Goal: Information Seeking & Learning: Learn about a topic

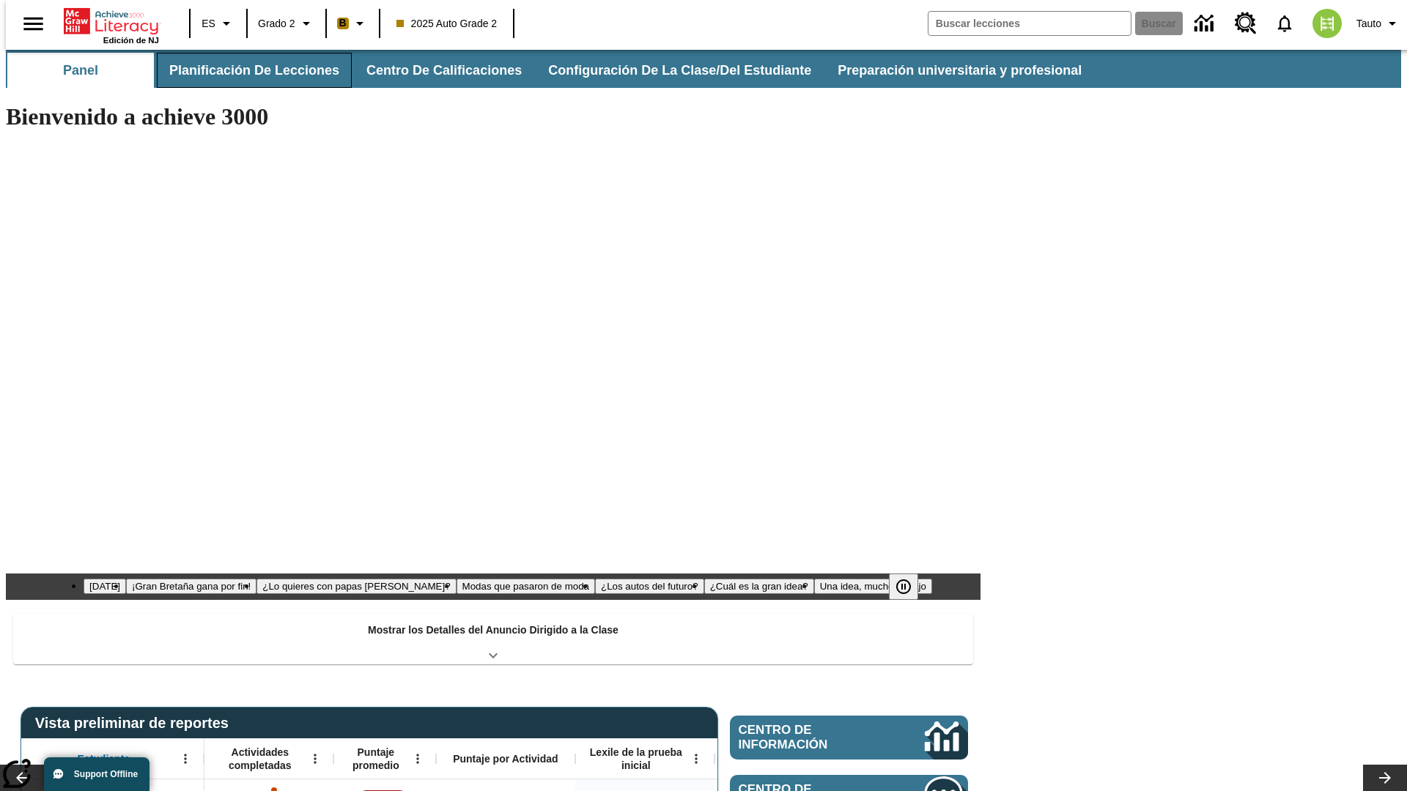
click at [246, 70] on button "Planificación de lecciones" at bounding box center [254, 70] width 195 height 35
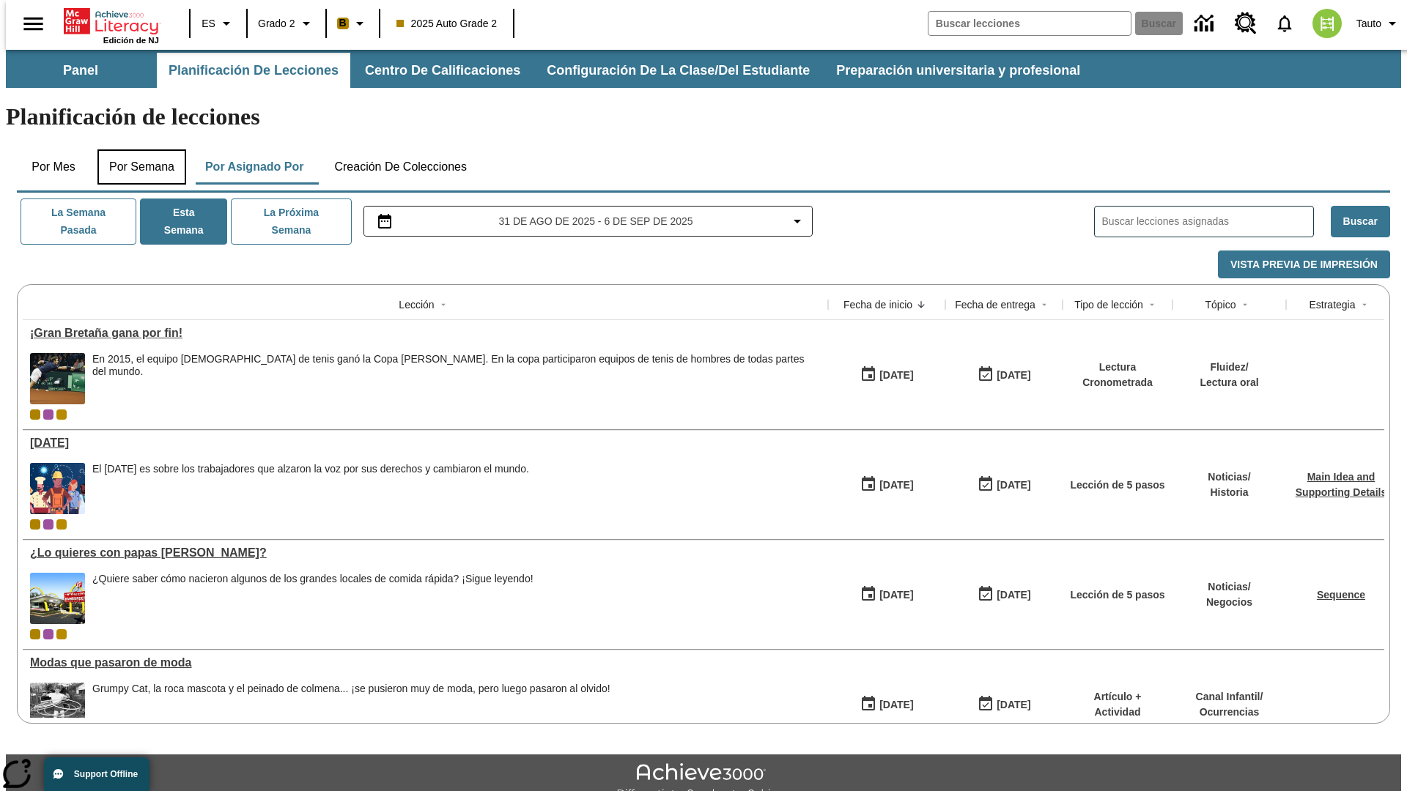
click at [137, 149] on button "Por semana" at bounding box center [141, 166] width 89 height 35
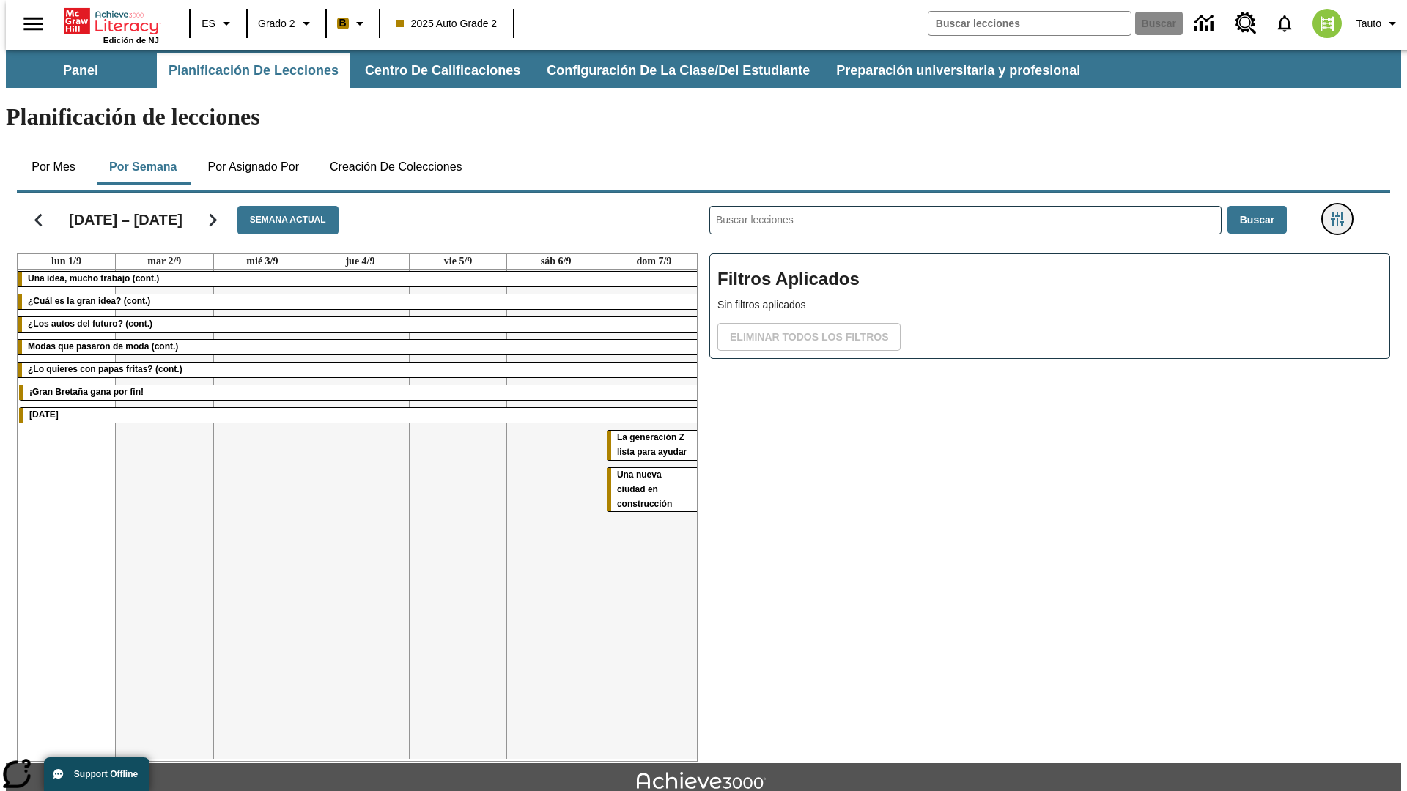
click at [1342, 213] on icon "Menú lateral de filtros" at bounding box center [1337, 219] width 13 height 13
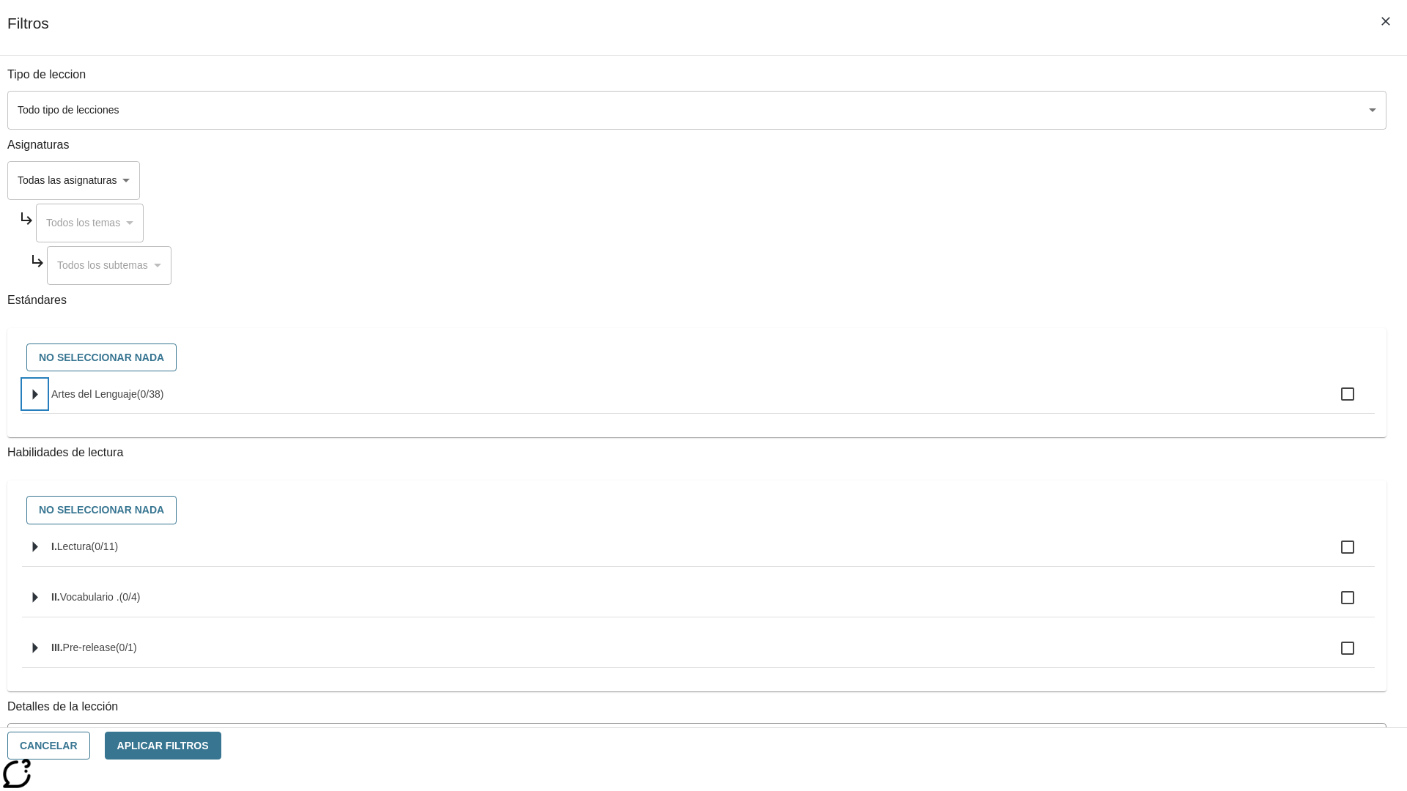
click at [38, 400] on icon "Seleccione estándares" at bounding box center [35, 394] width 5 height 11
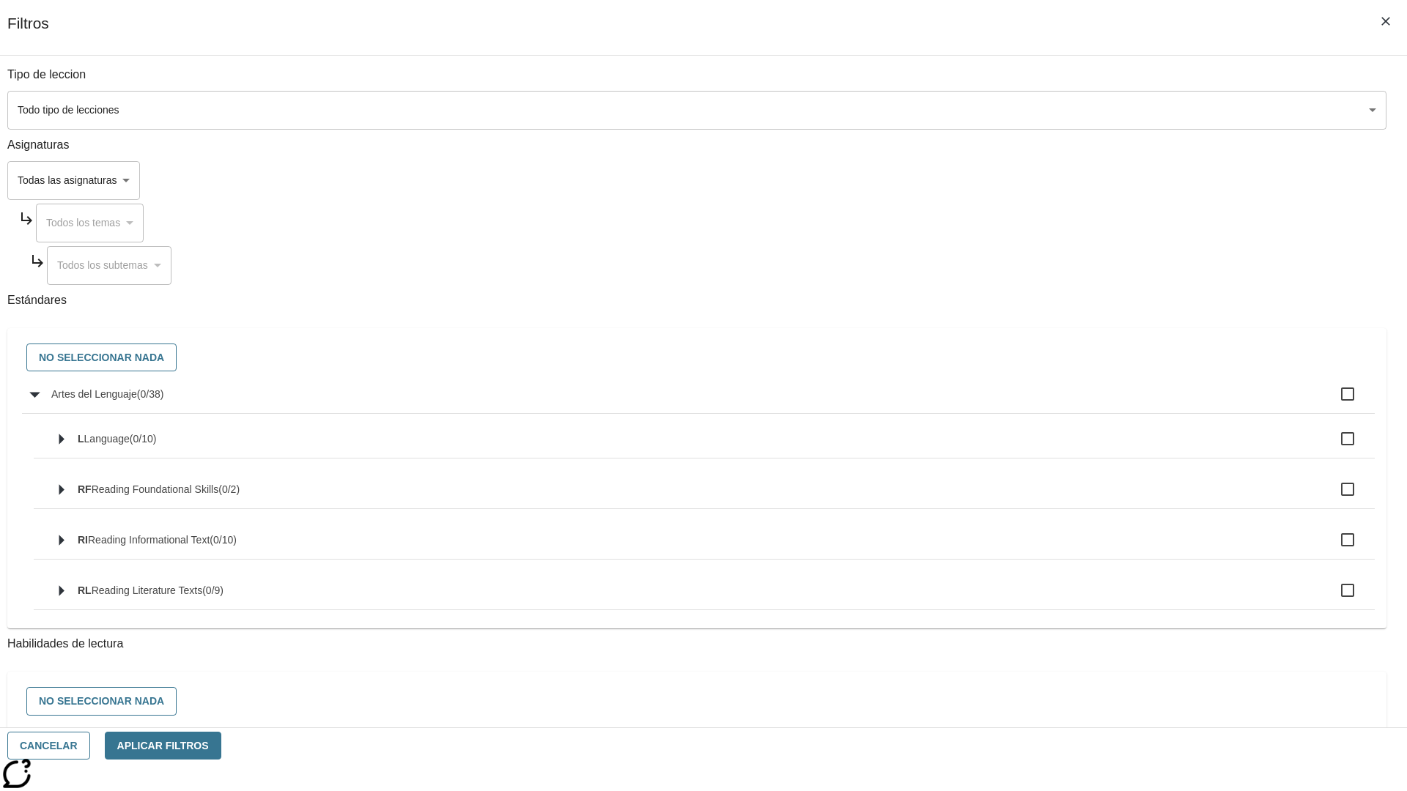
click at [1066, 402] on label "Artes del Lenguaje ( 0 / 38 )" at bounding box center [707, 394] width 1312 height 31
click at [1332, 402] on input "Artes del Lenguaje ( 0 / 38 )" at bounding box center [1347, 394] width 31 height 31
checkbox input "true"
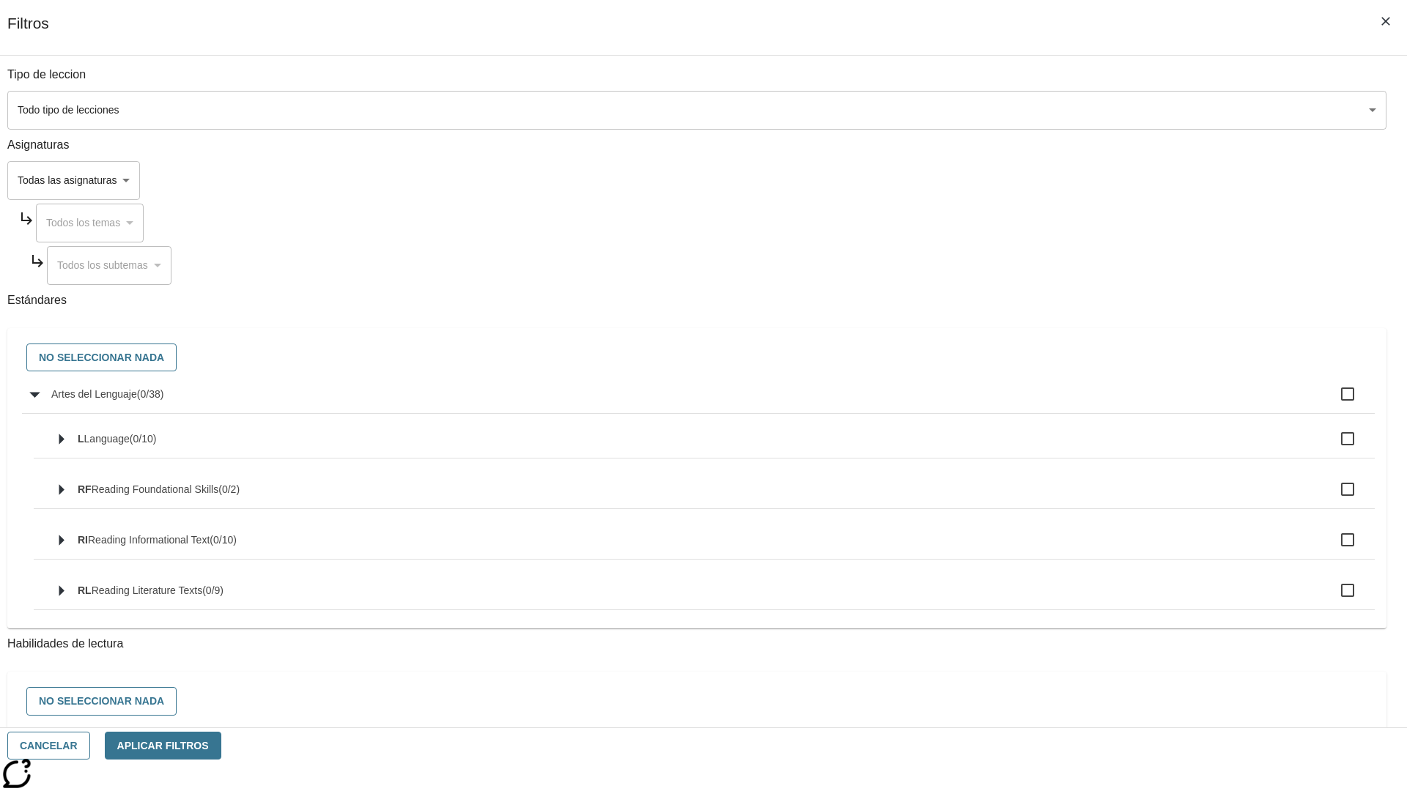
checkbox input "true"
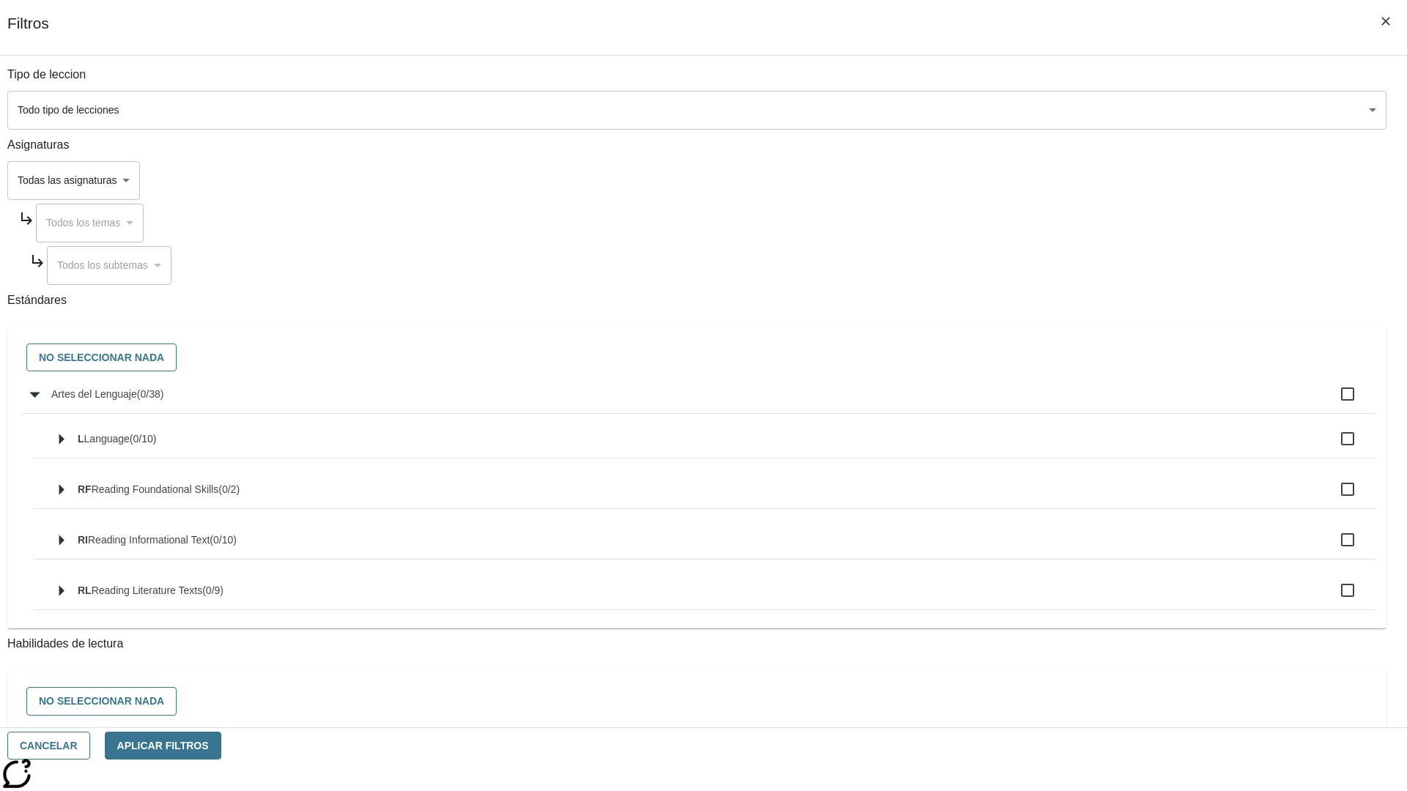
checkbox input "true"
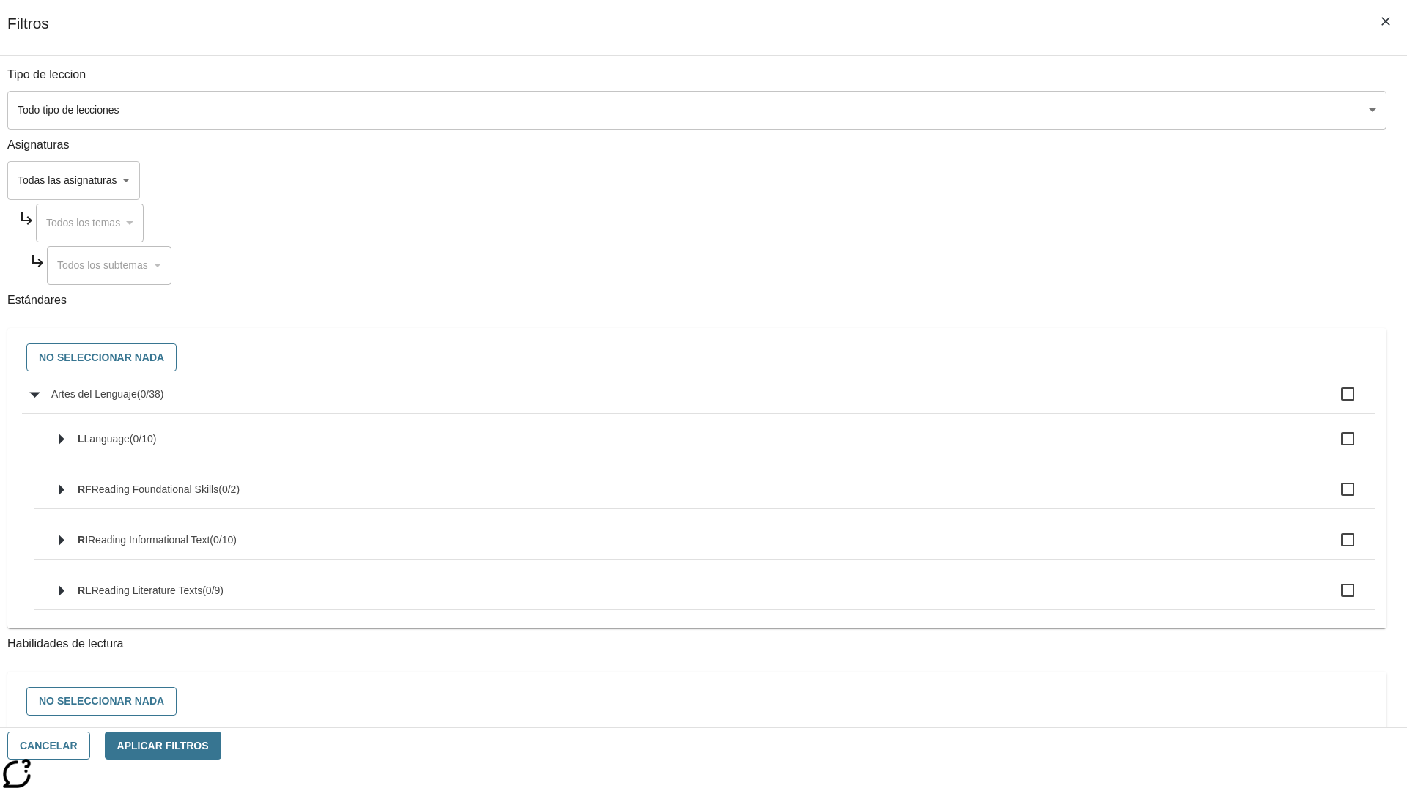
checkbox input "true"
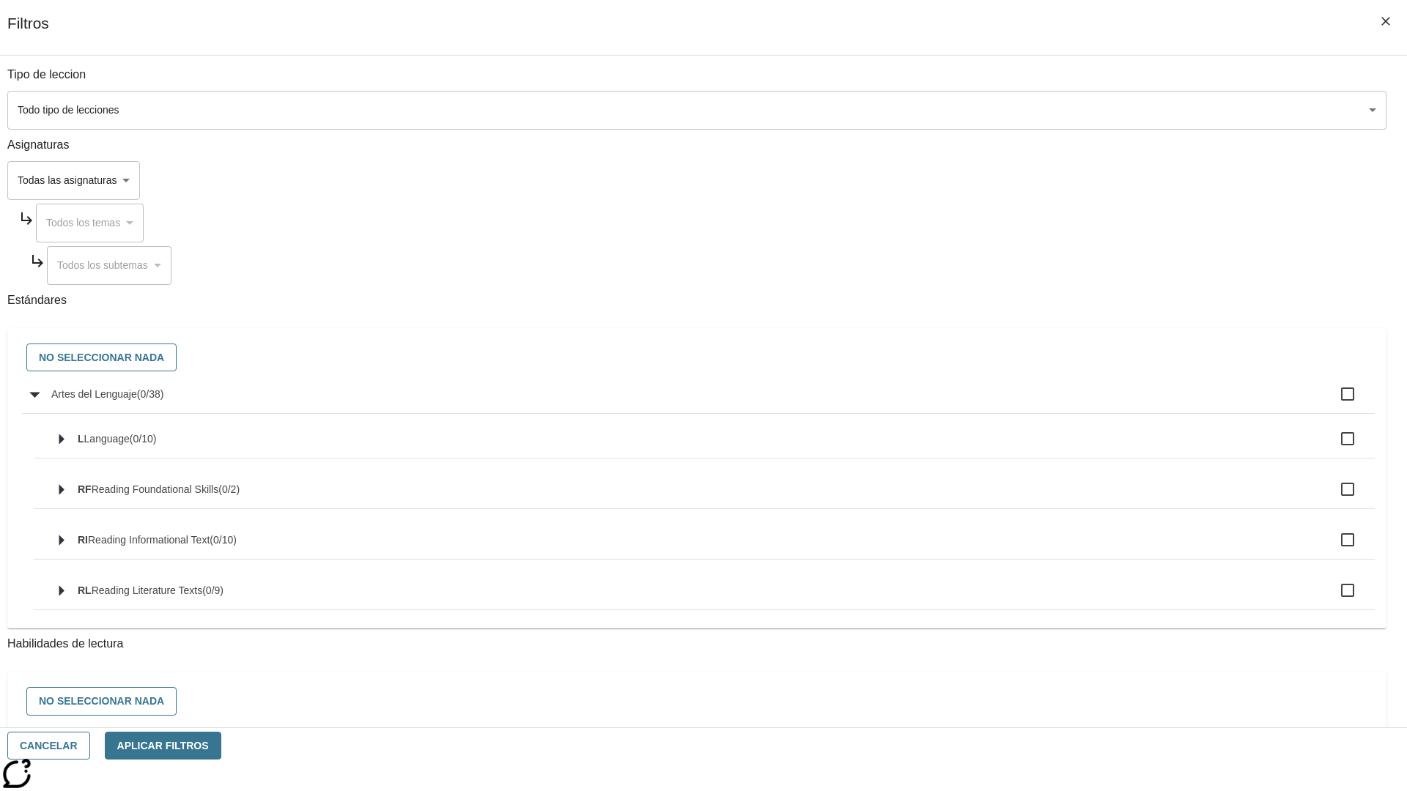
checkbox input "true"
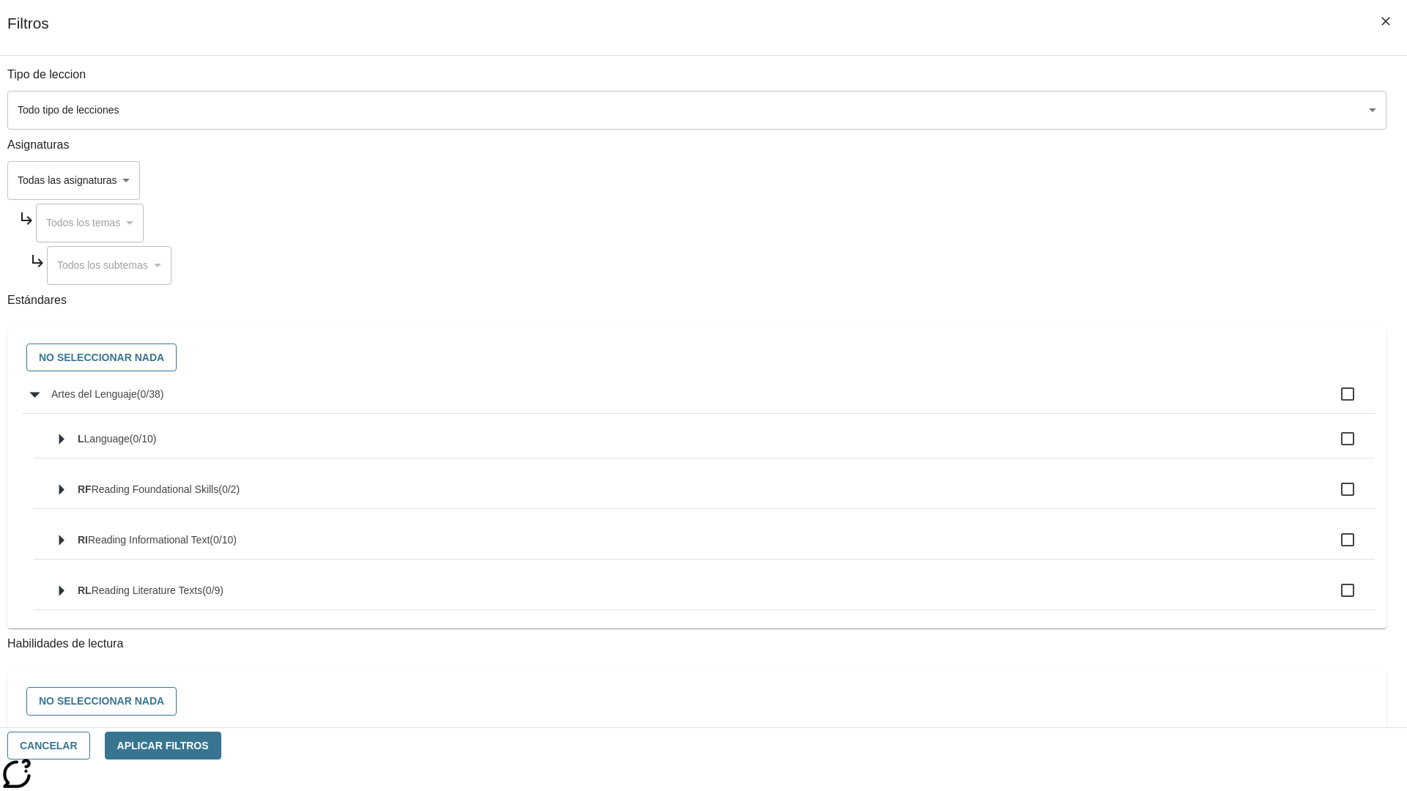
checkbox input "true"
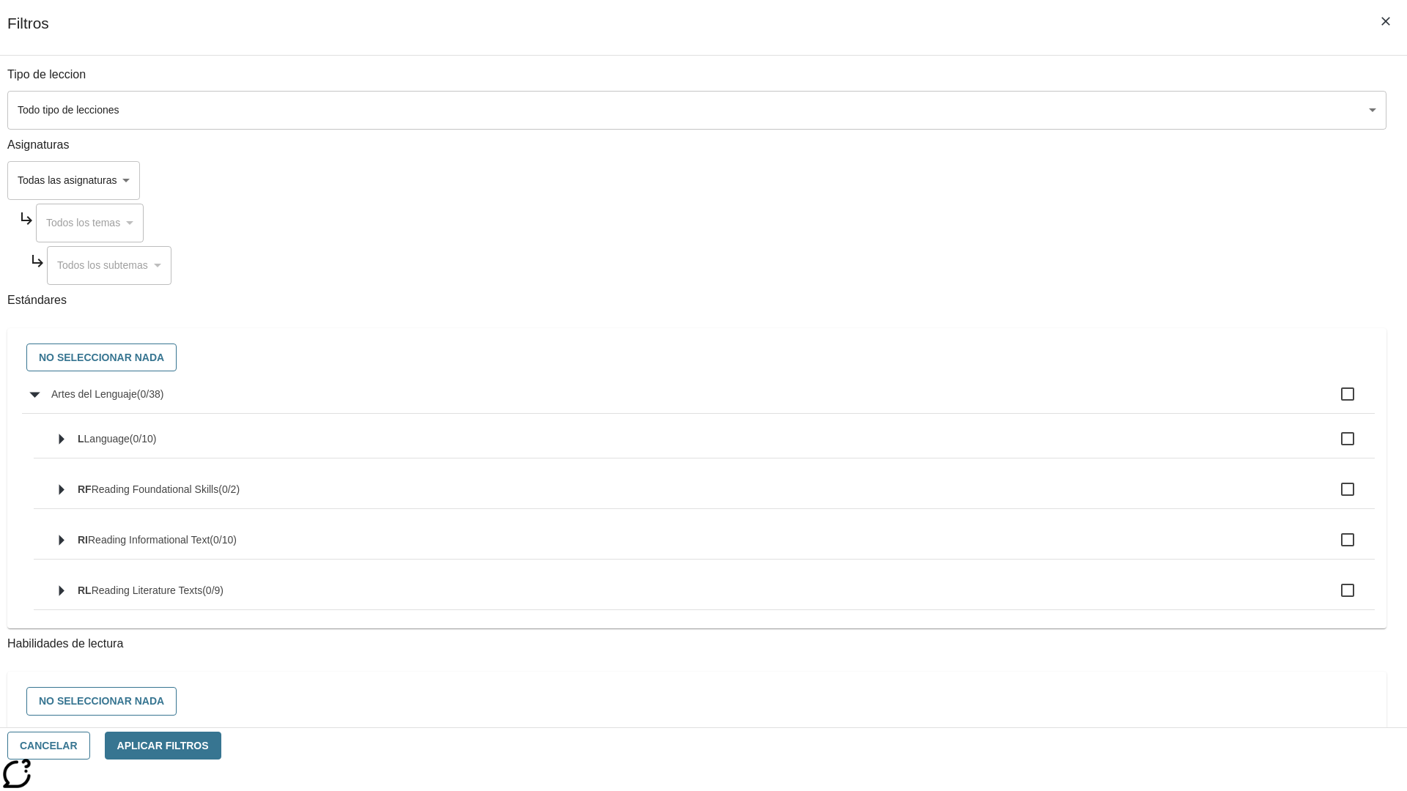
checkbox input "true"
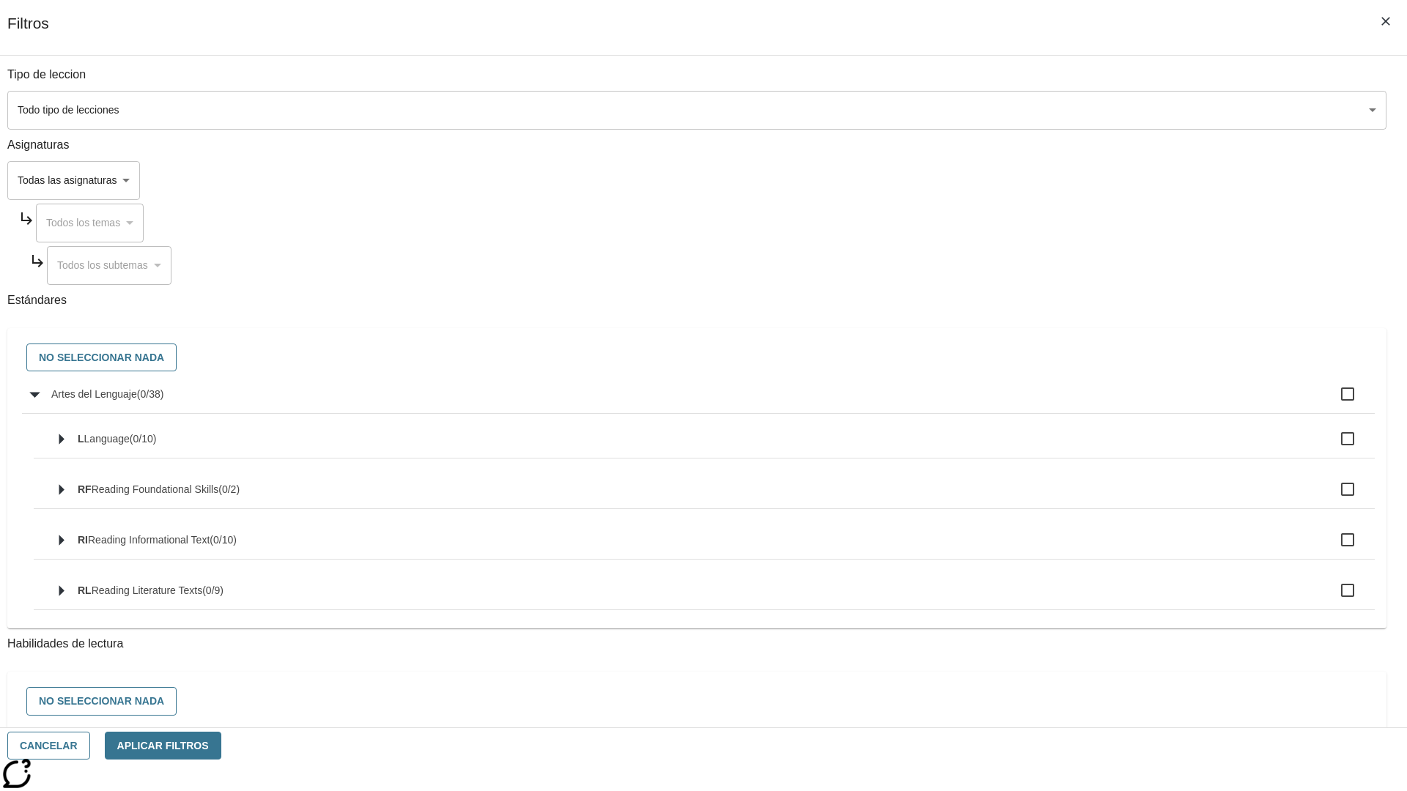
checkbox input "true"
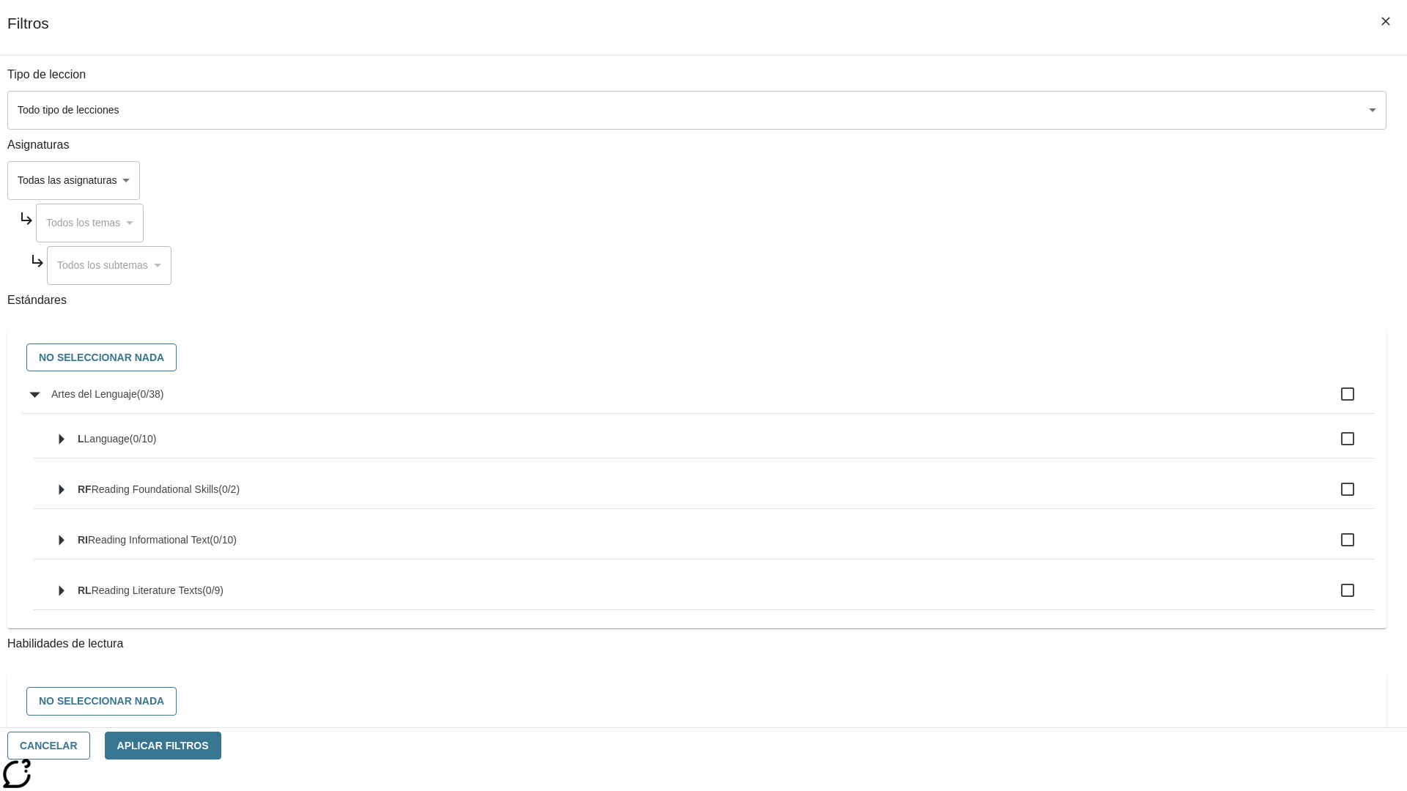
checkbox input "true"
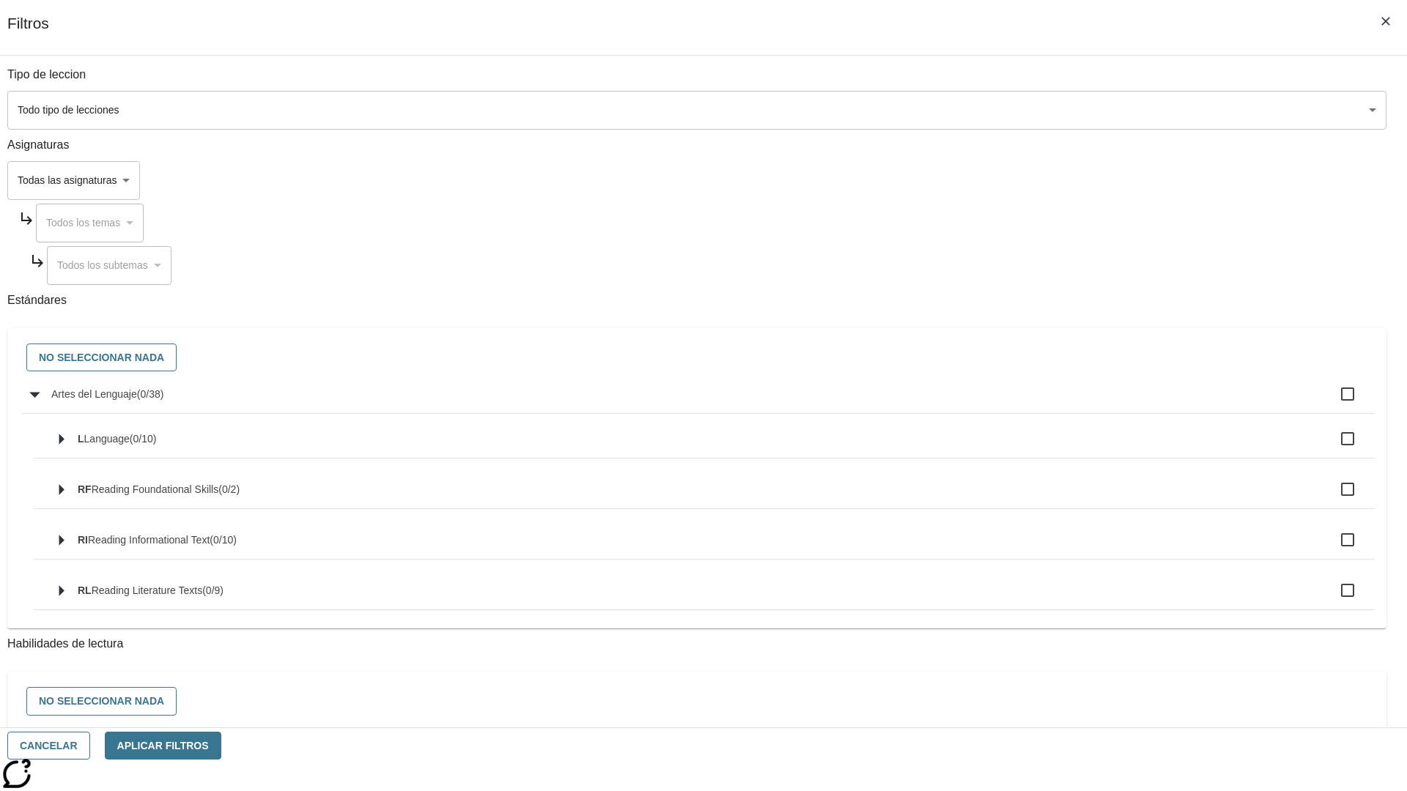
checkbox input "true"
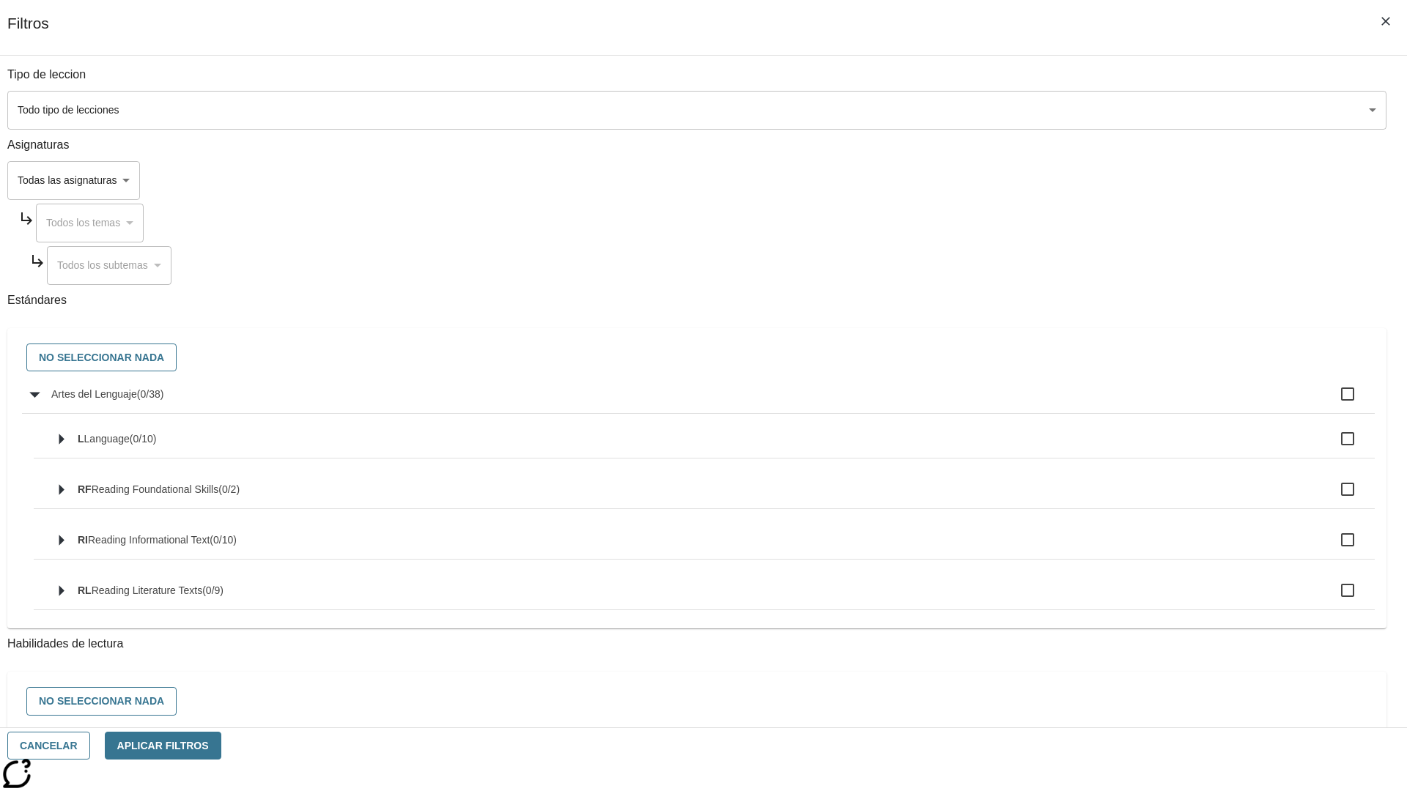
checkbox input "true"
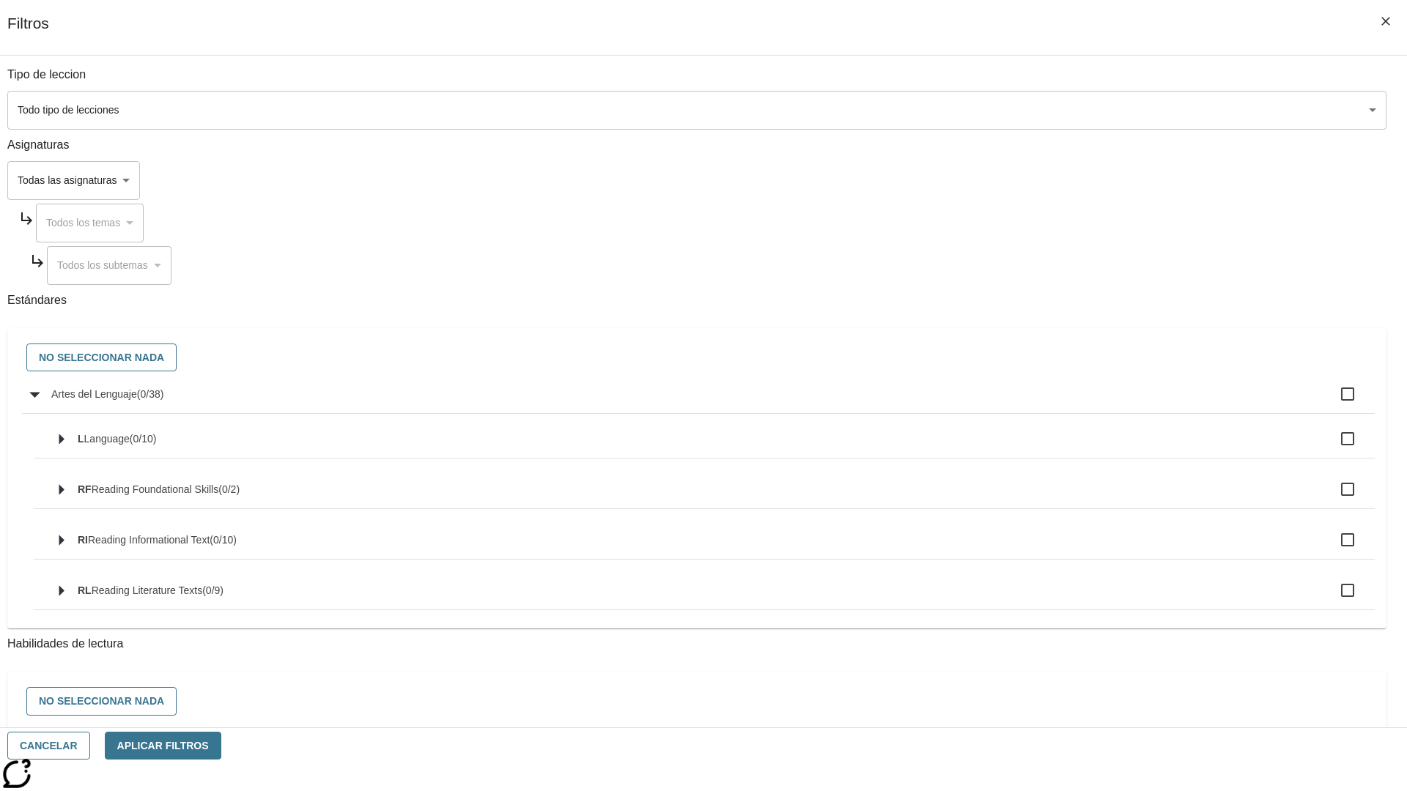
checkbox input "true"
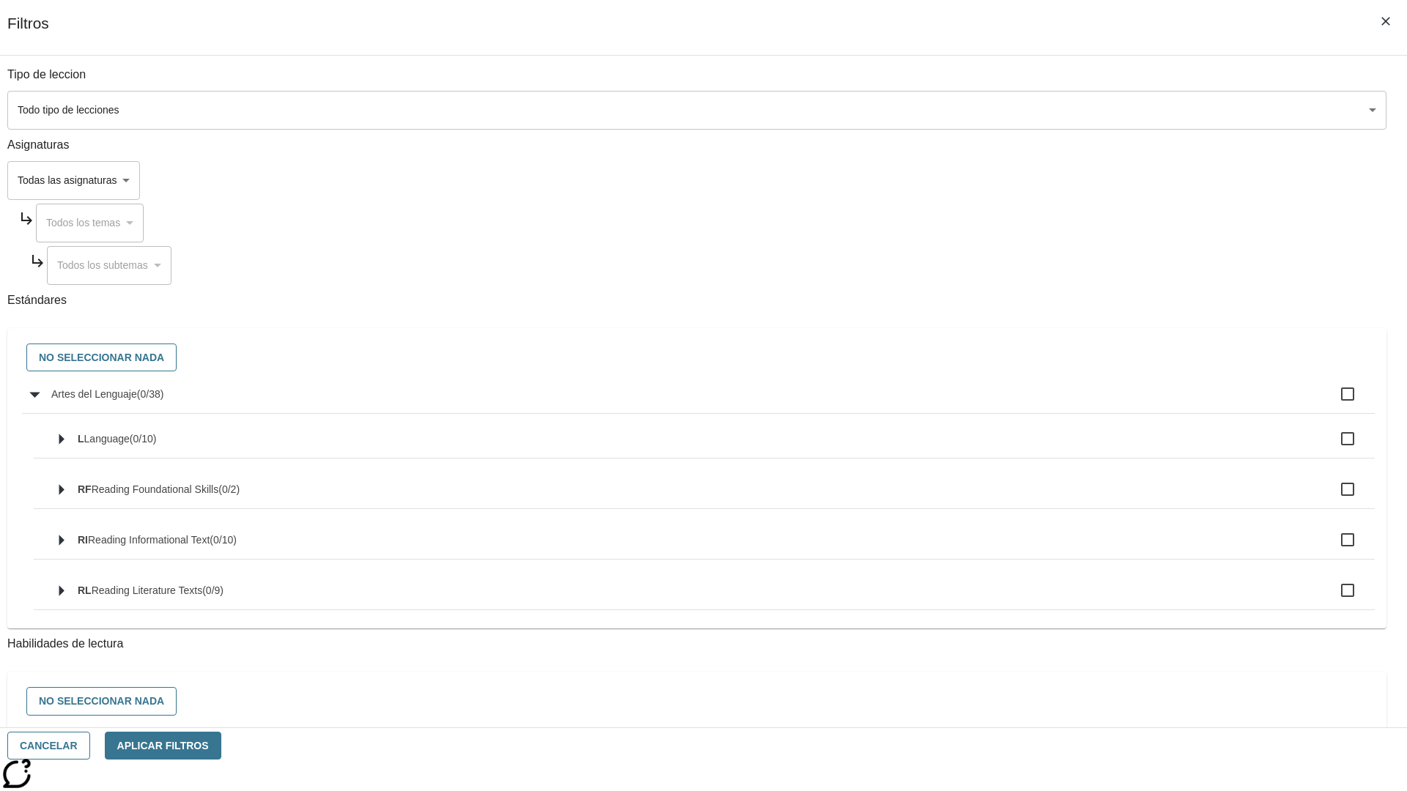
checkbox input "true"
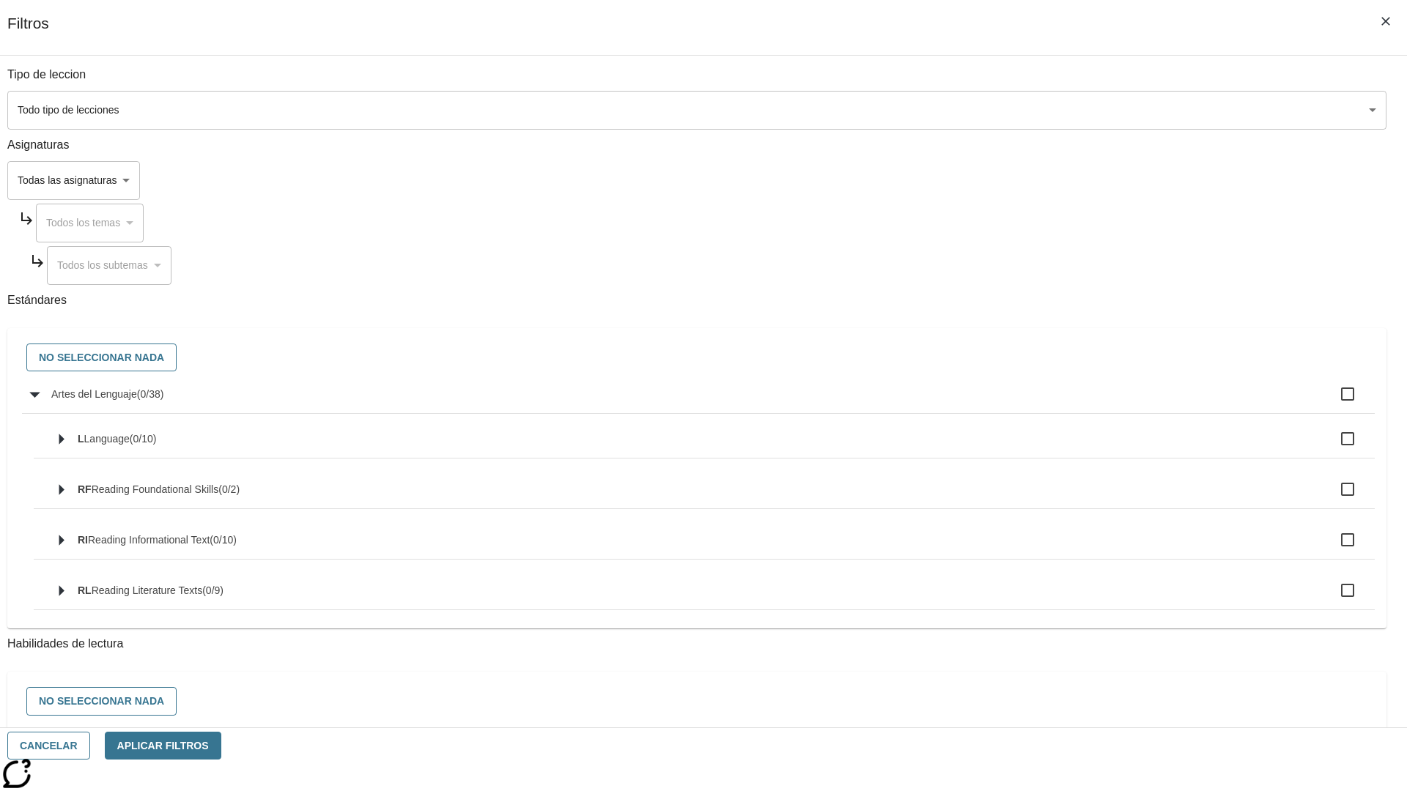
checkbox input "true"
click at [177, 358] on button "No seleccionar nada" at bounding box center [101, 358] width 150 height 29
checkbox input "false"
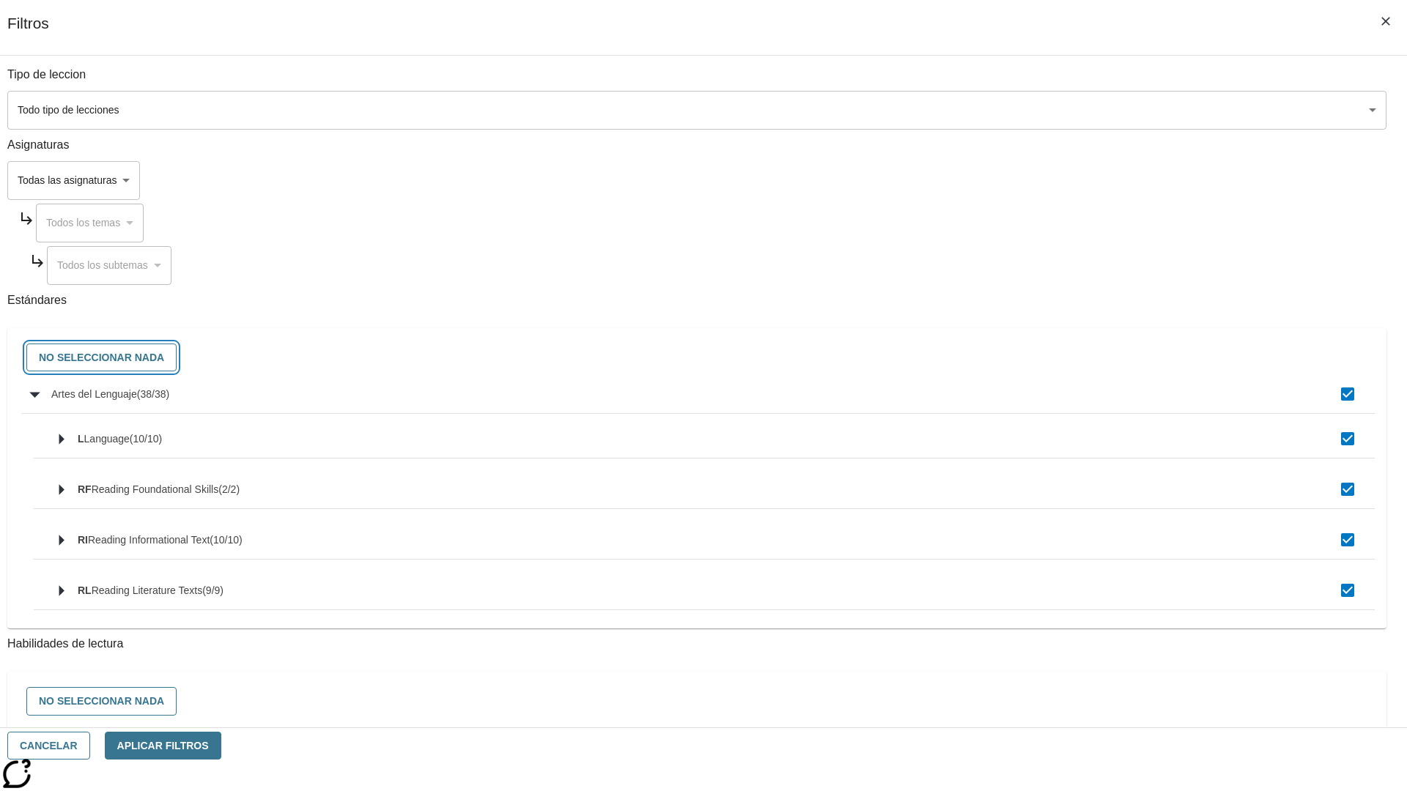
checkbox input "false"
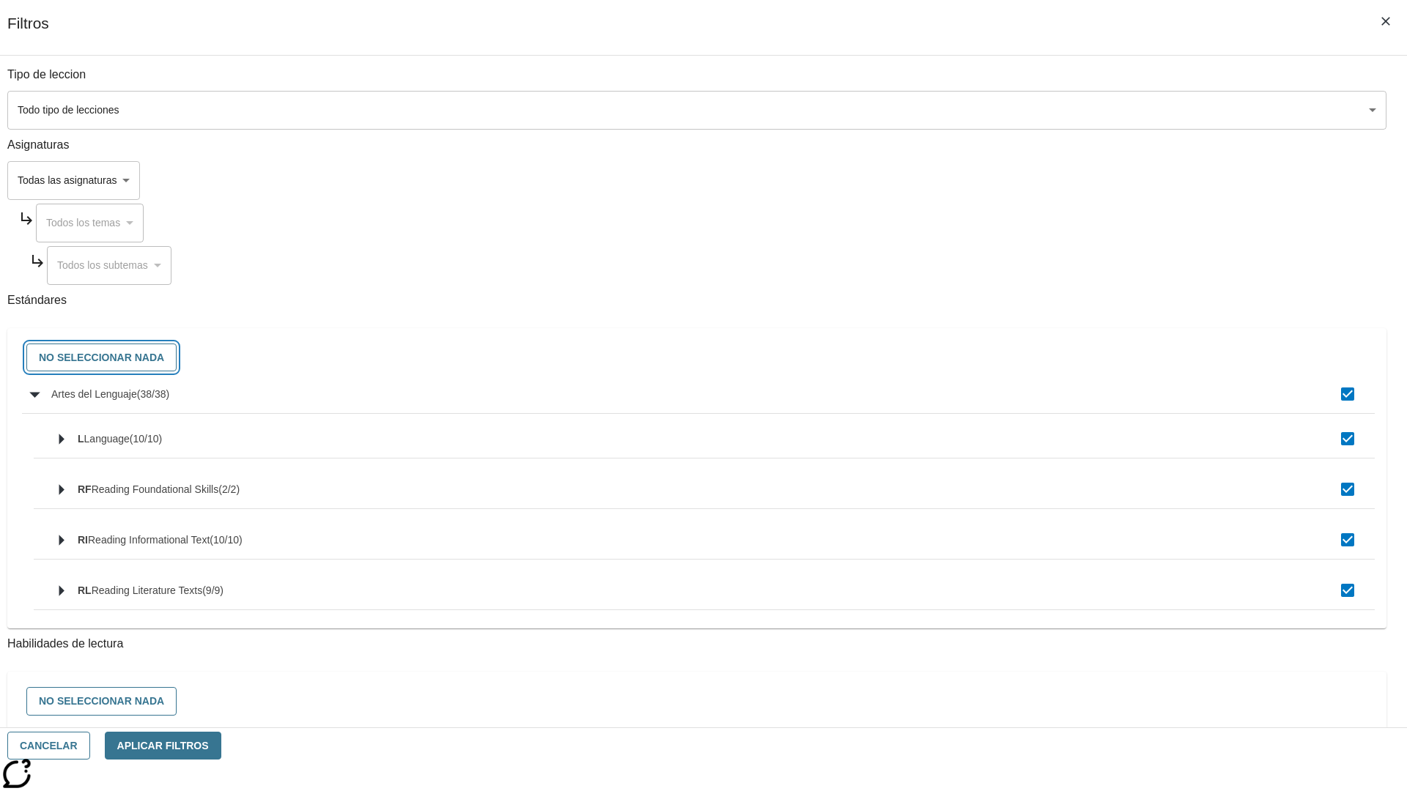
checkbox input "false"
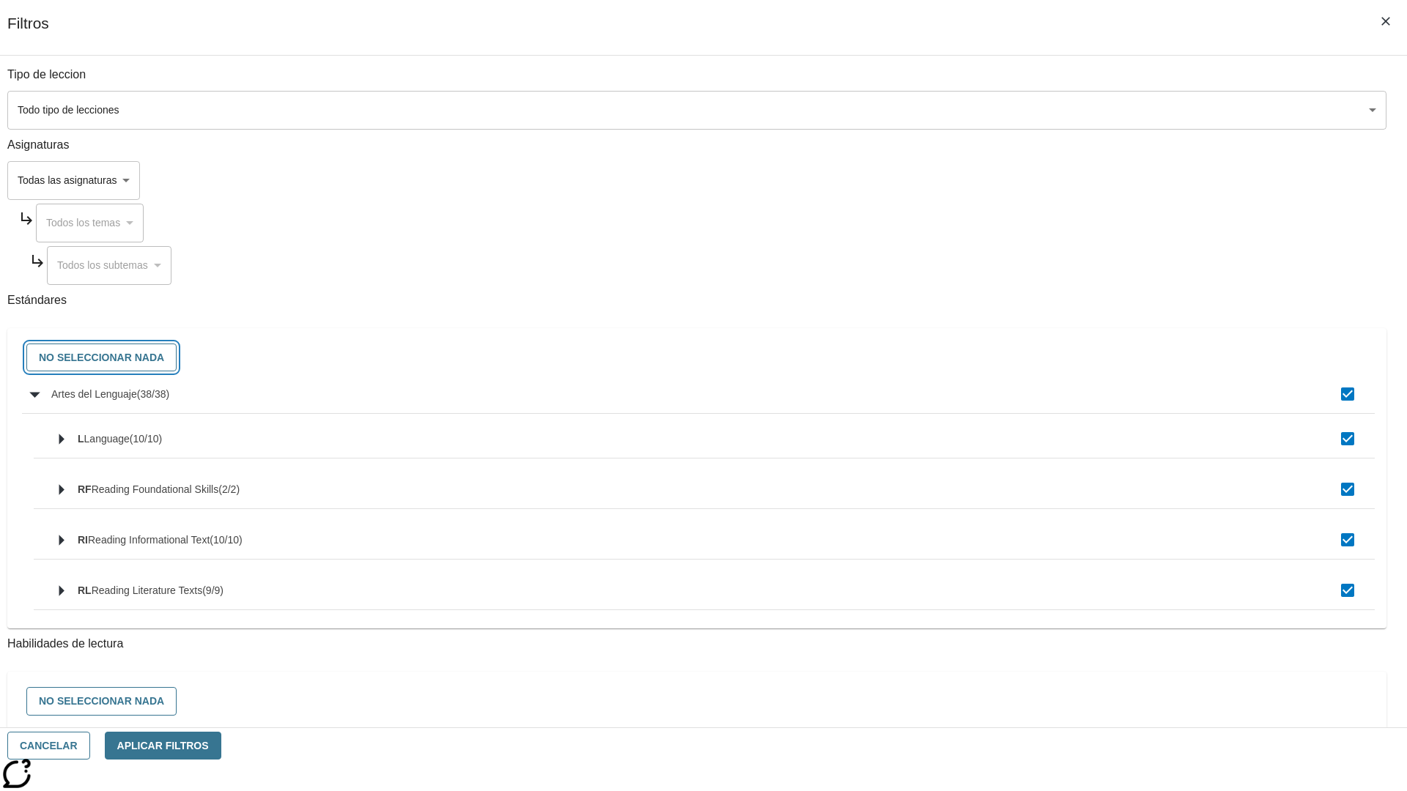
checkbox input "false"
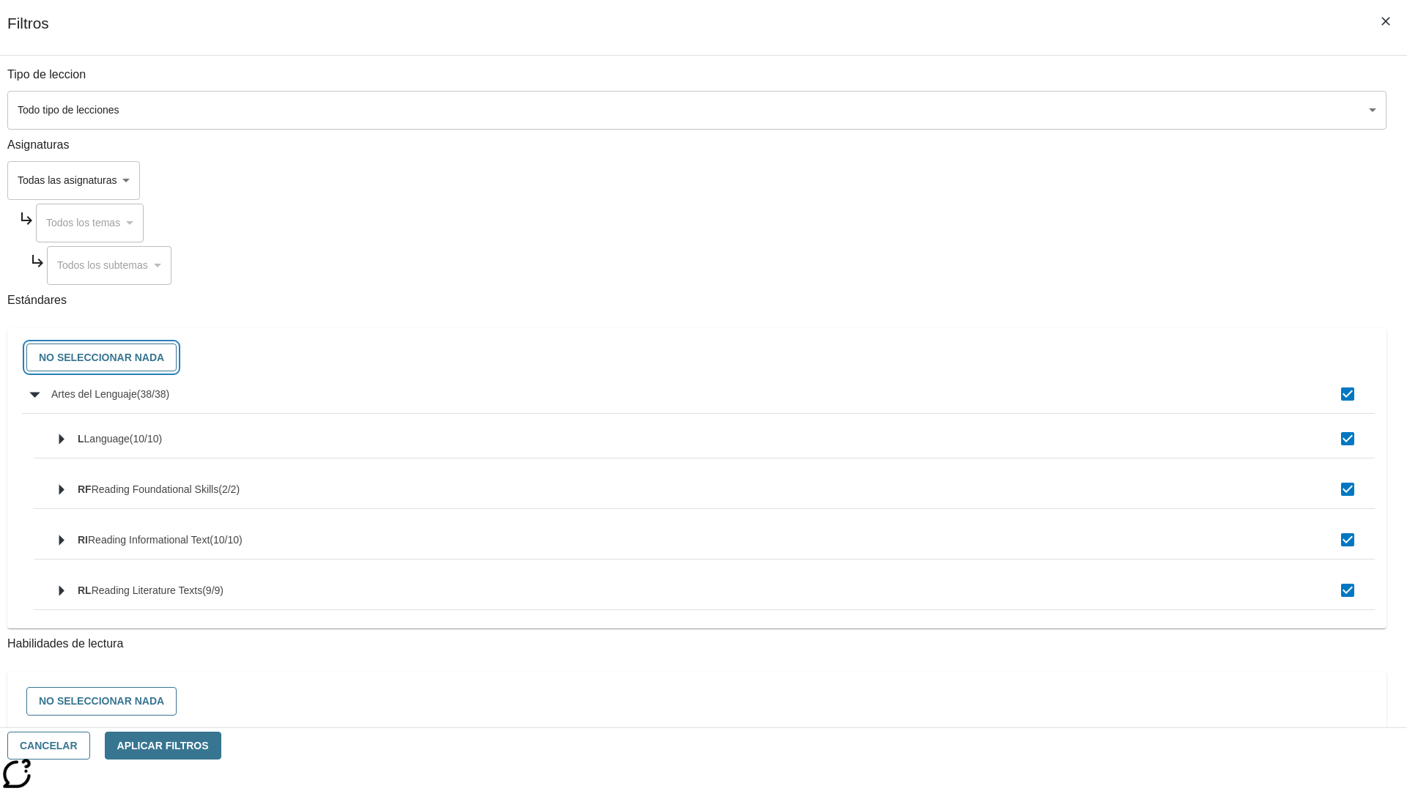
checkbox input "false"
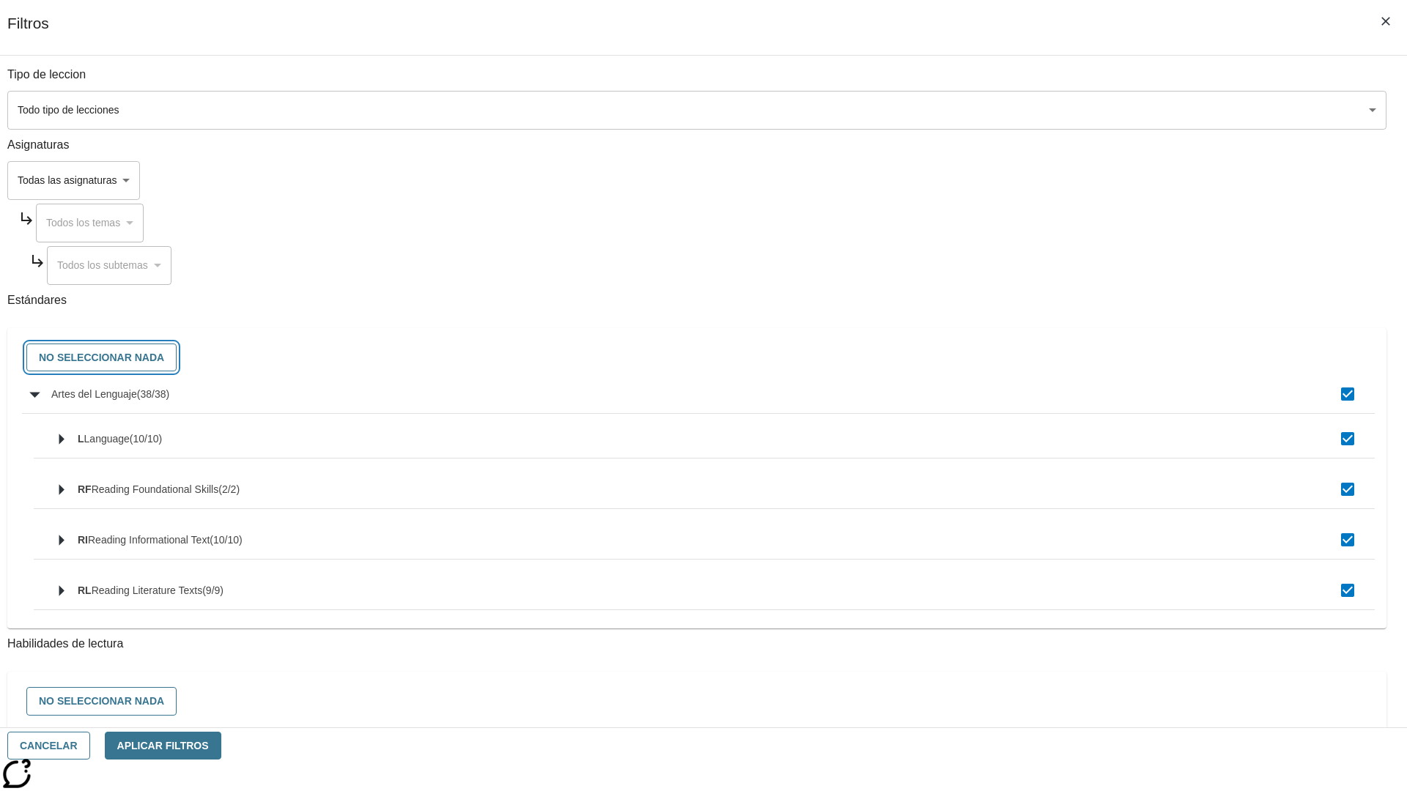
checkbox input "false"
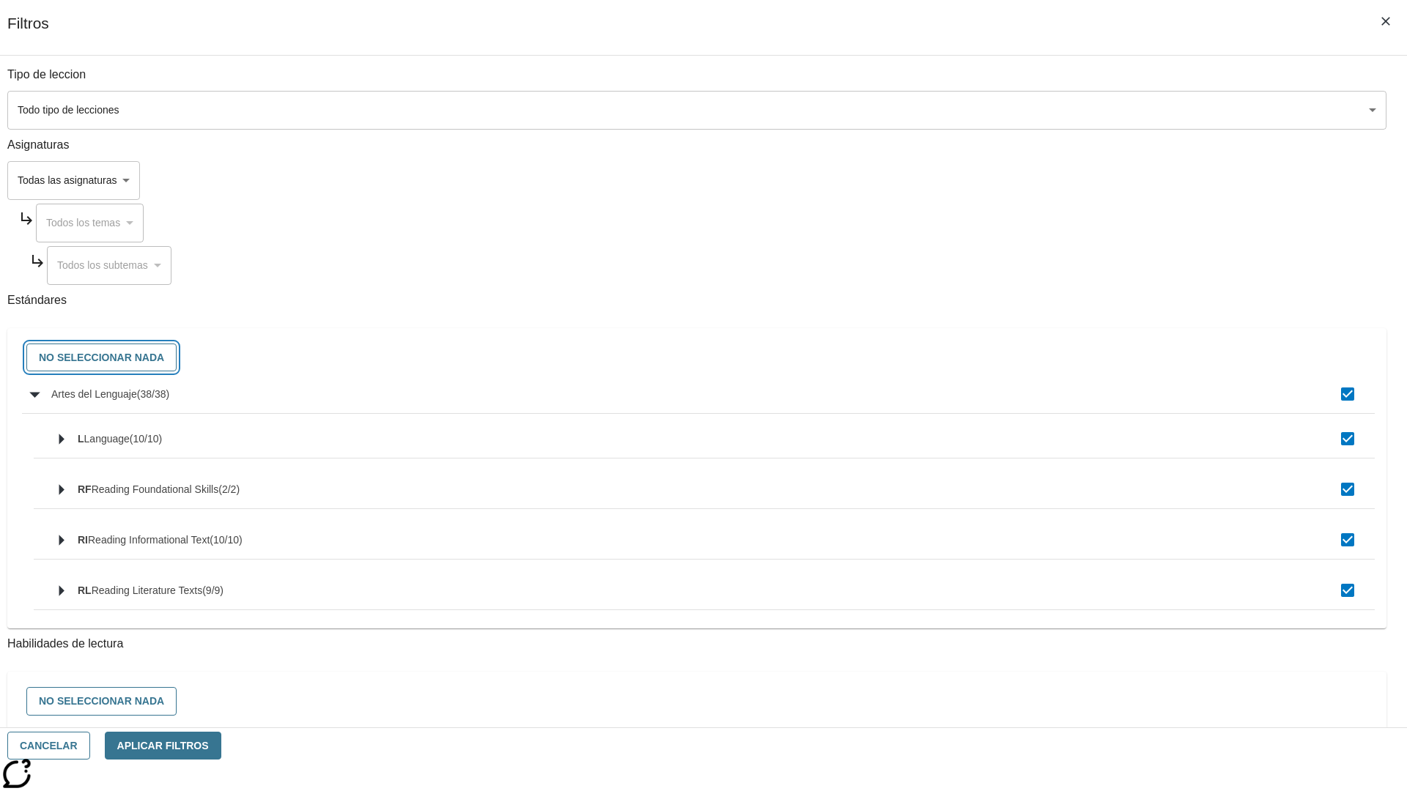
checkbox input "false"
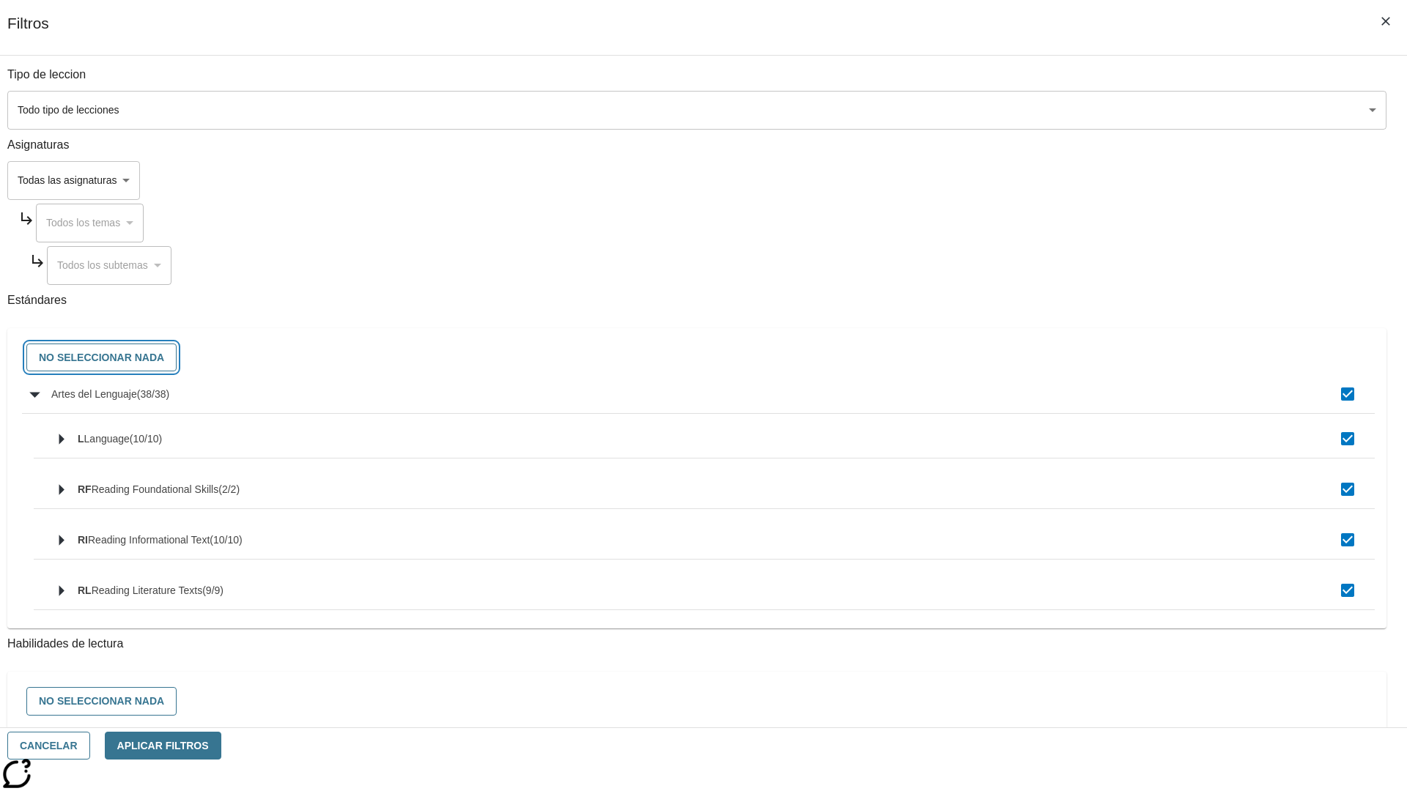
checkbox input "false"
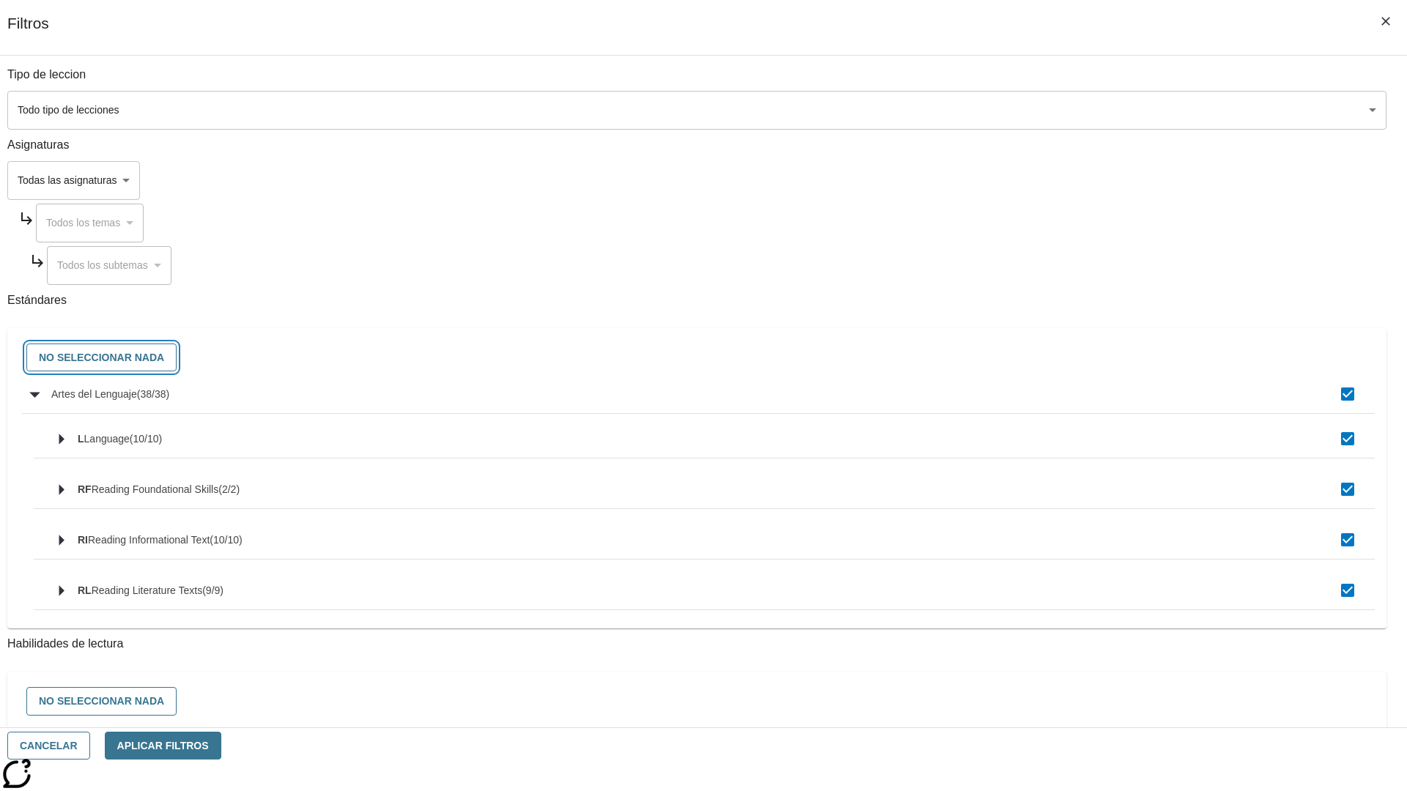
checkbox input "false"
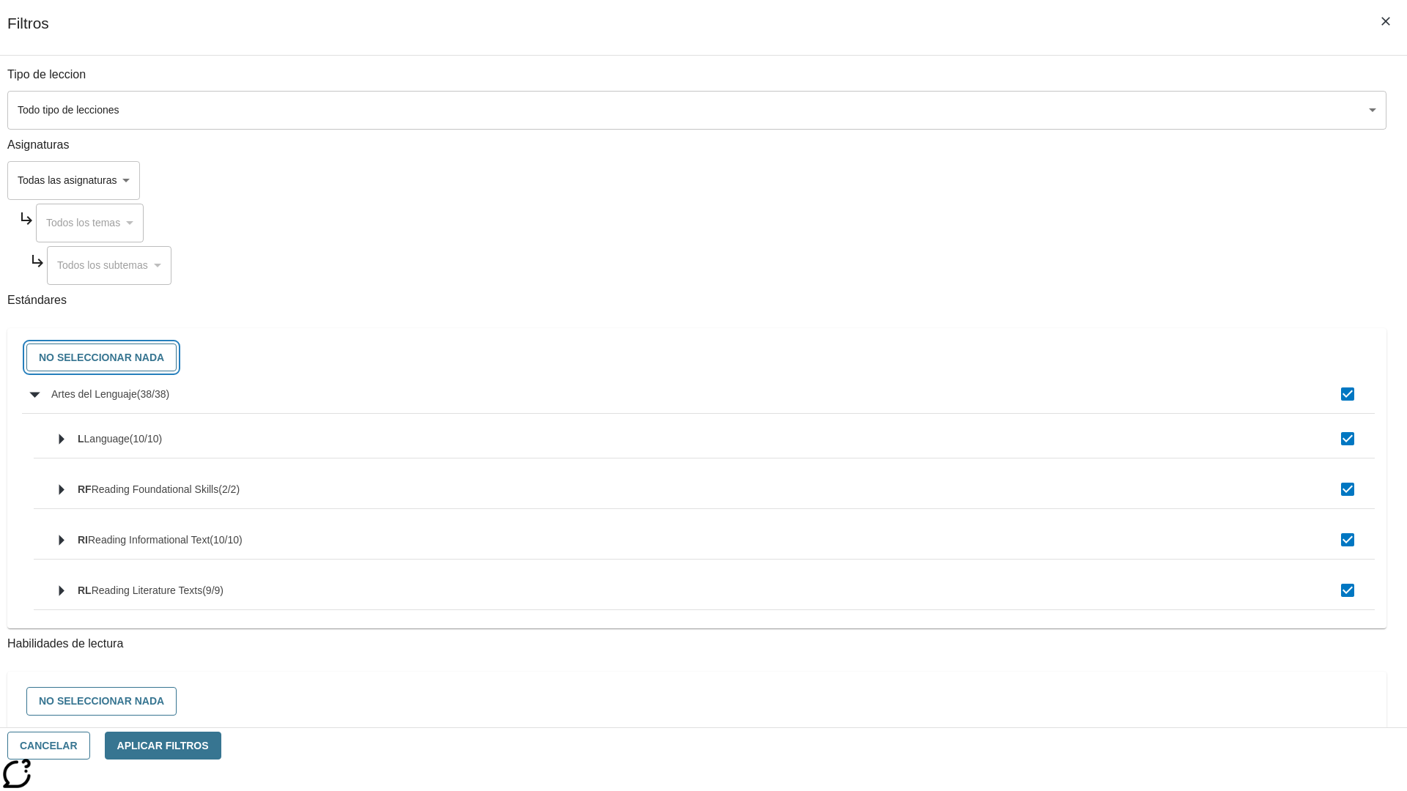
checkbox input "false"
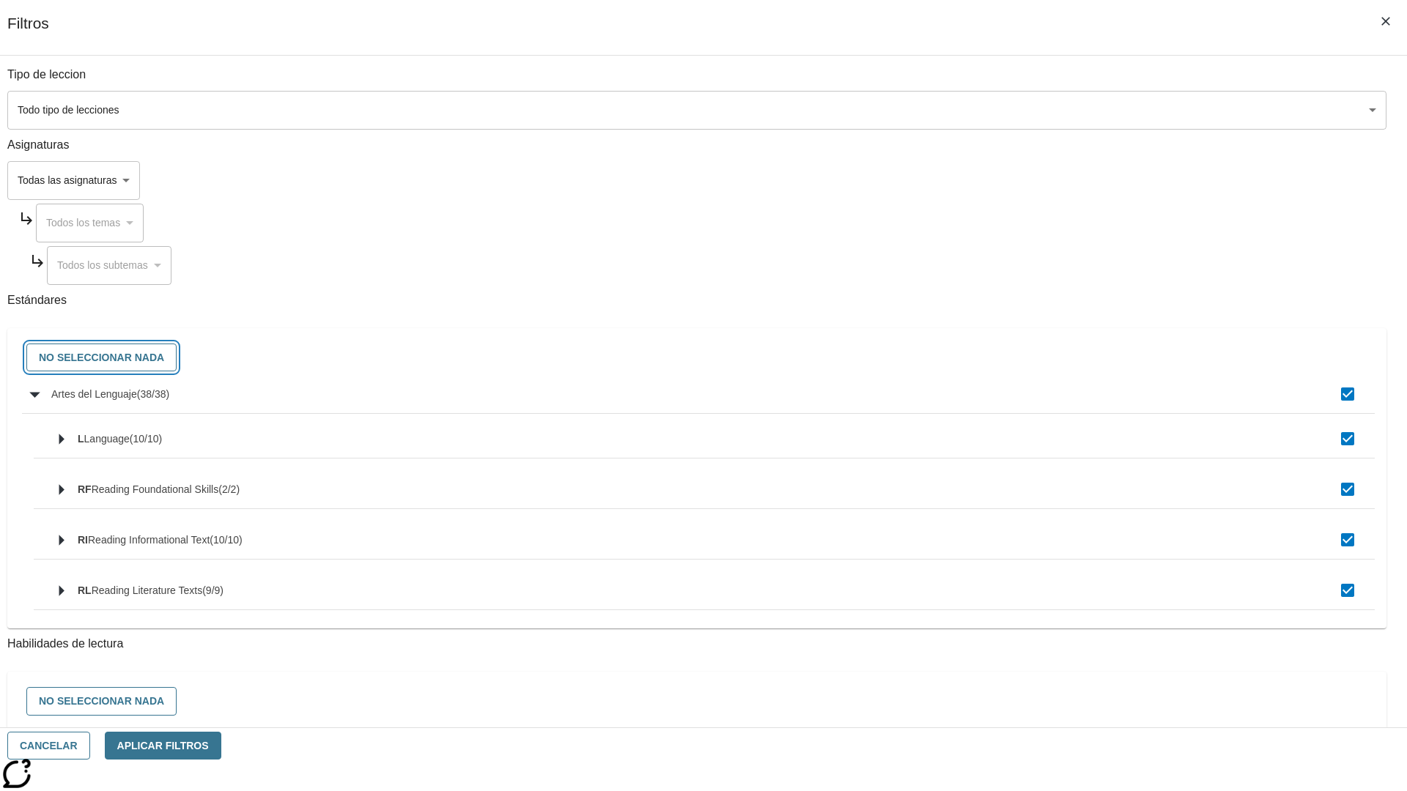
checkbox input "false"
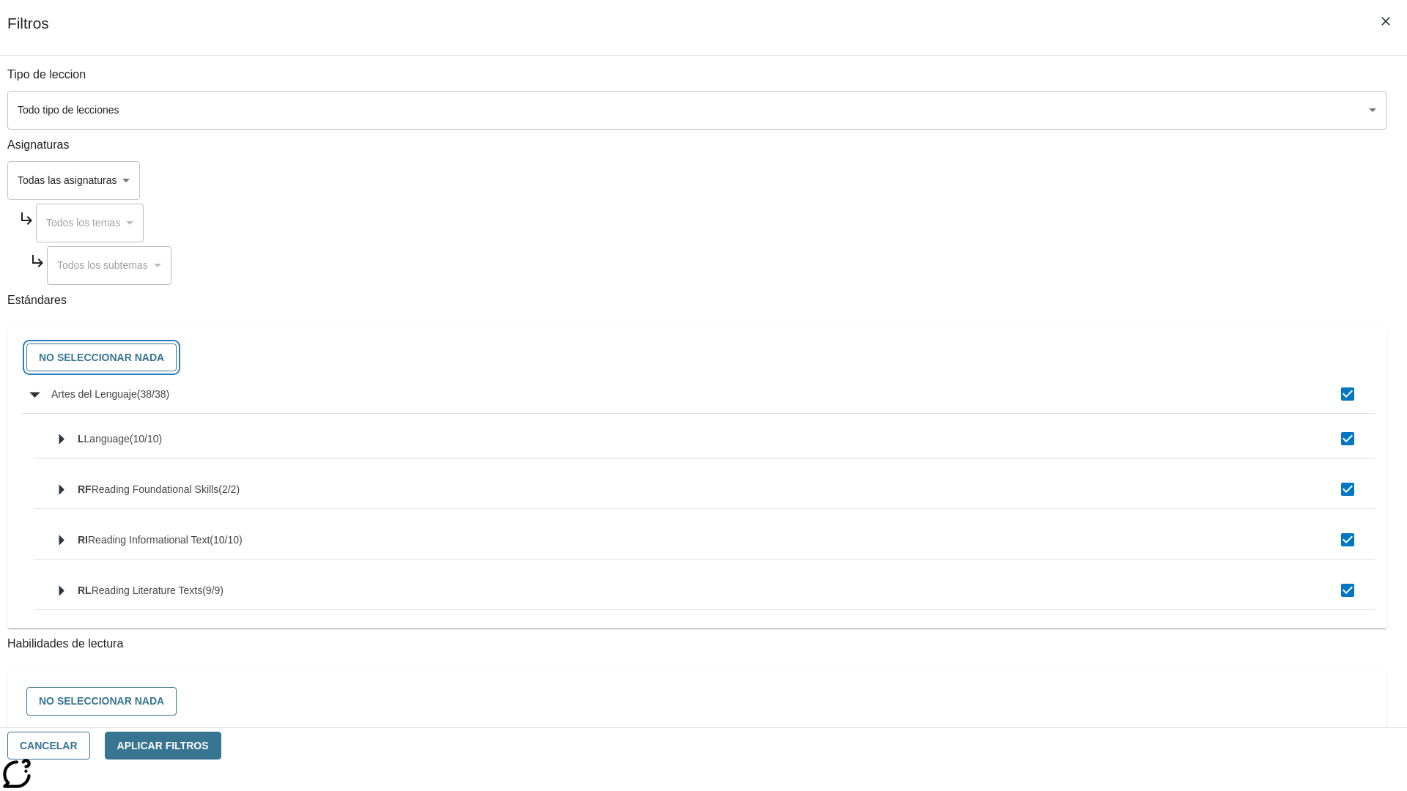
checkbox input "false"
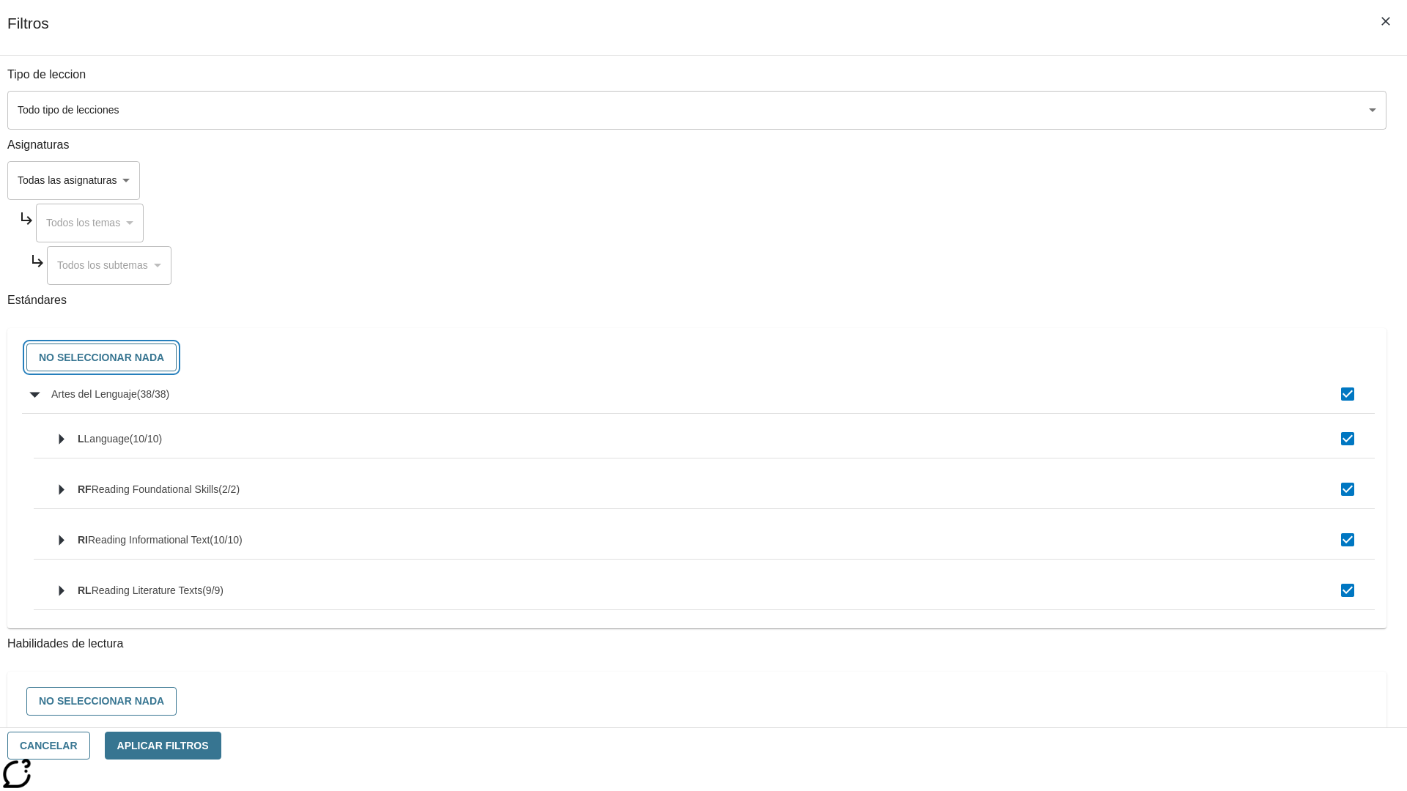
checkbox input "false"
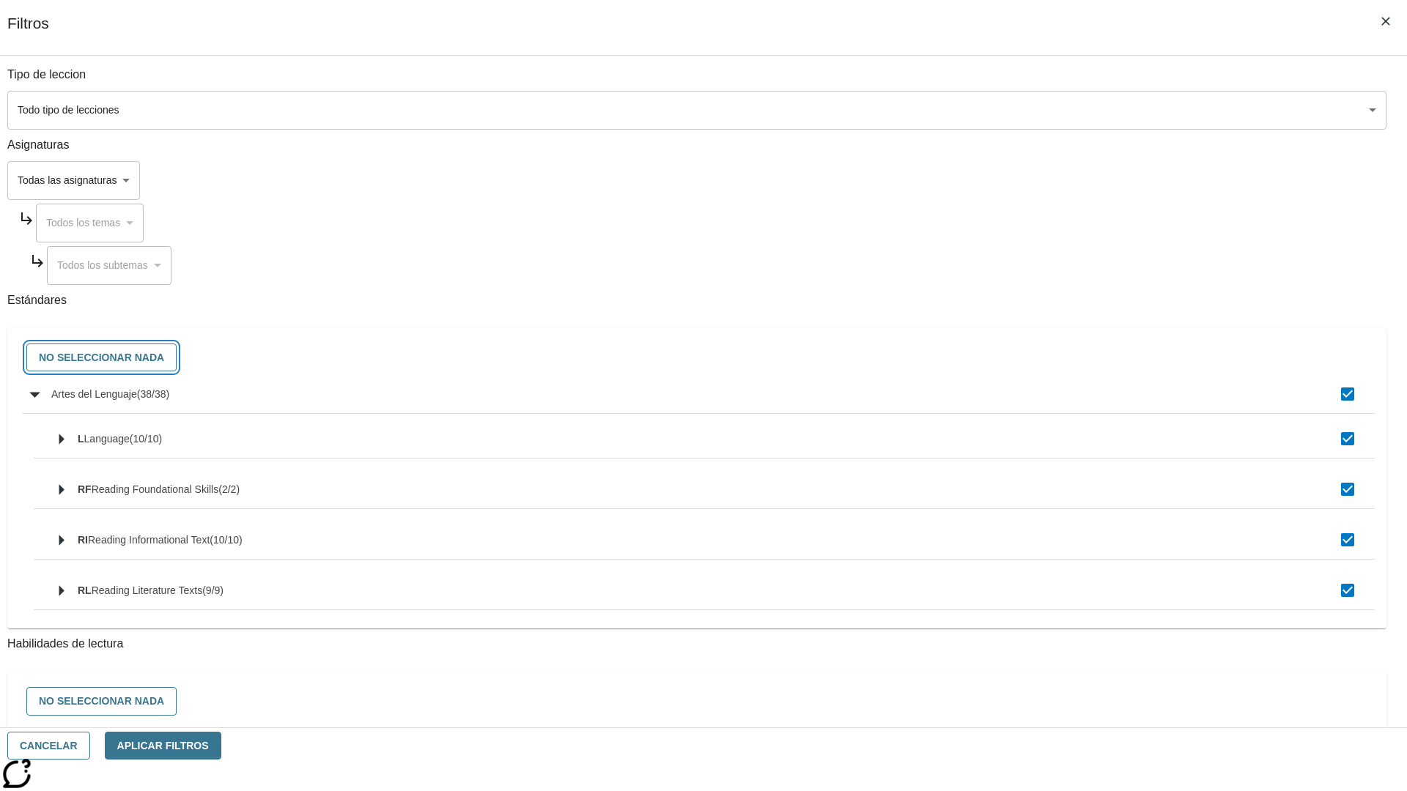
checkbox input "false"
click at [90, 746] on button "Cancelar" at bounding box center [48, 746] width 83 height 29
click at [106, 20] on icon "Portada" at bounding box center [112, 21] width 97 height 29
